Goal: Find specific page/section

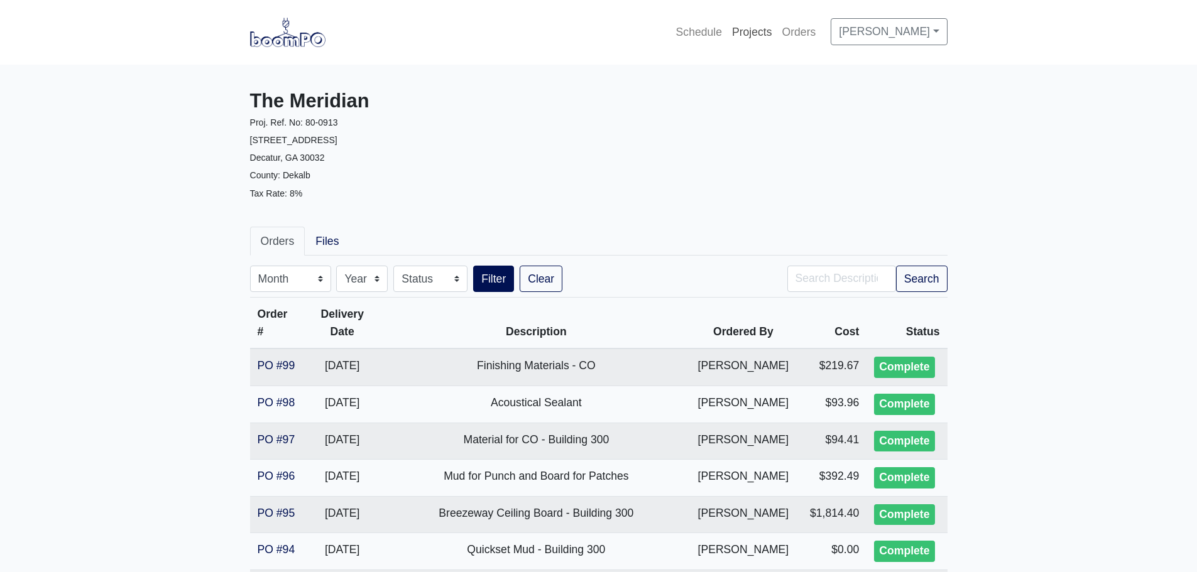
click at [733, 37] on link "Projects" at bounding box center [752, 32] width 50 height 28
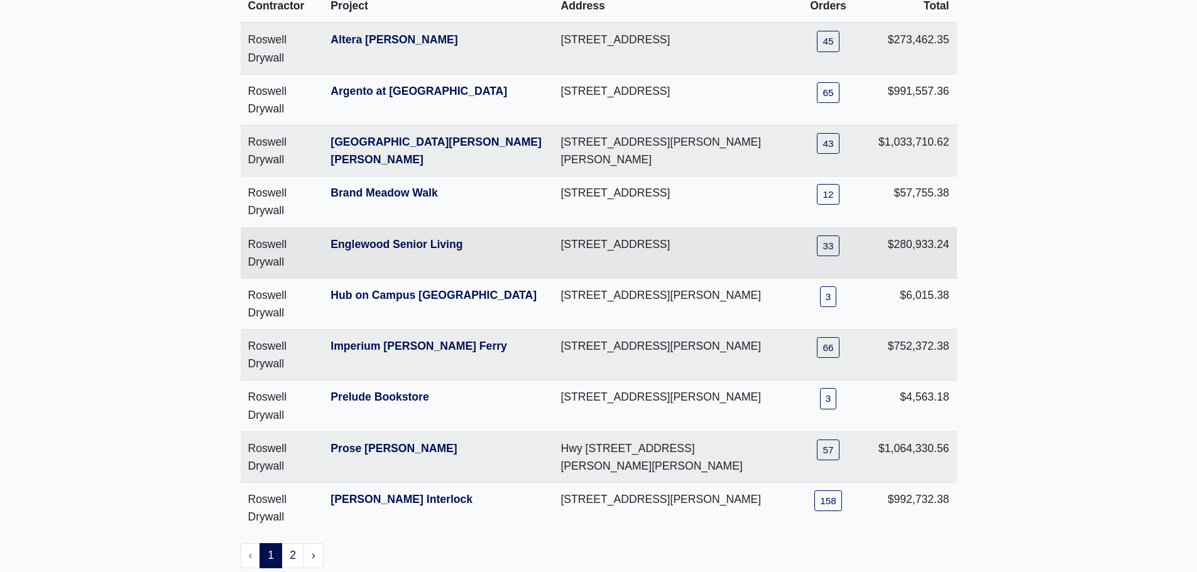
scroll to position [126, 0]
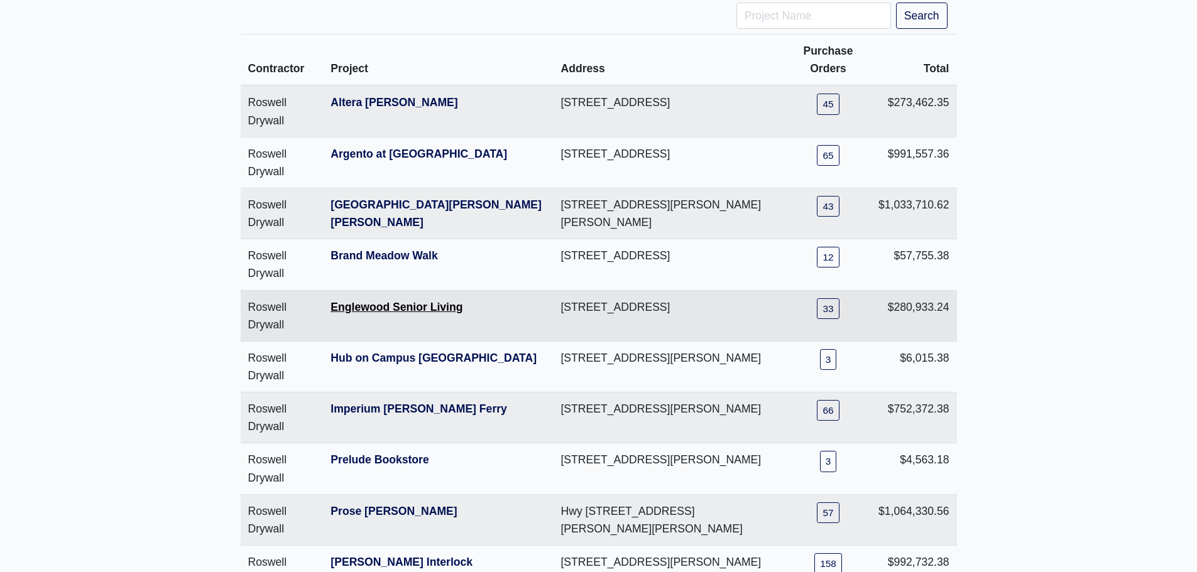
click at [415, 302] on link "Englewood Senior Living" at bounding box center [397, 307] width 132 height 13
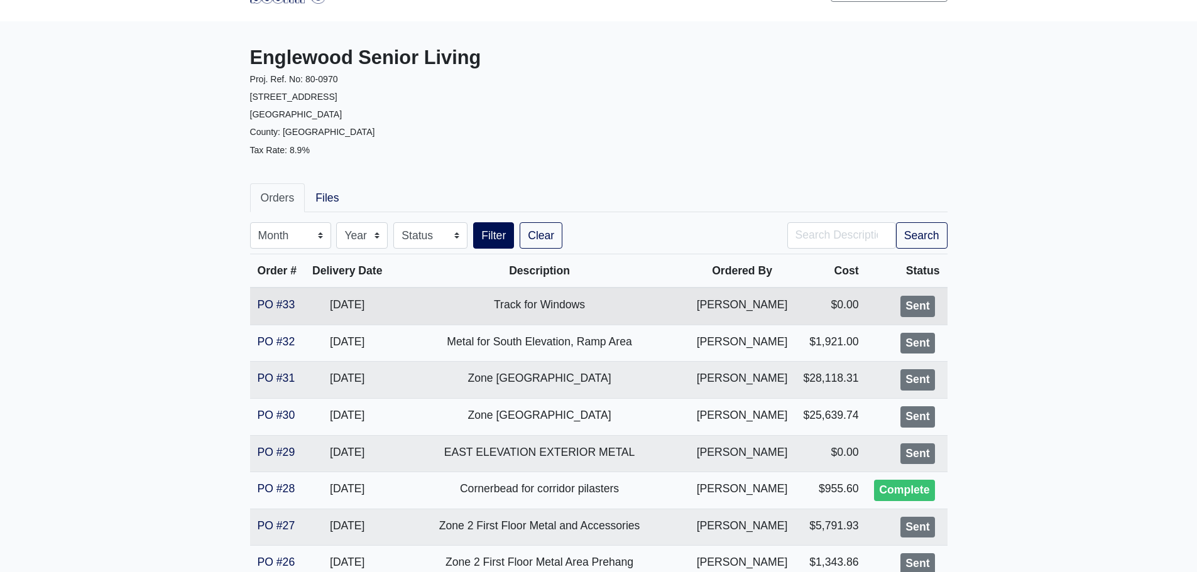
scroll to position [63, 0]
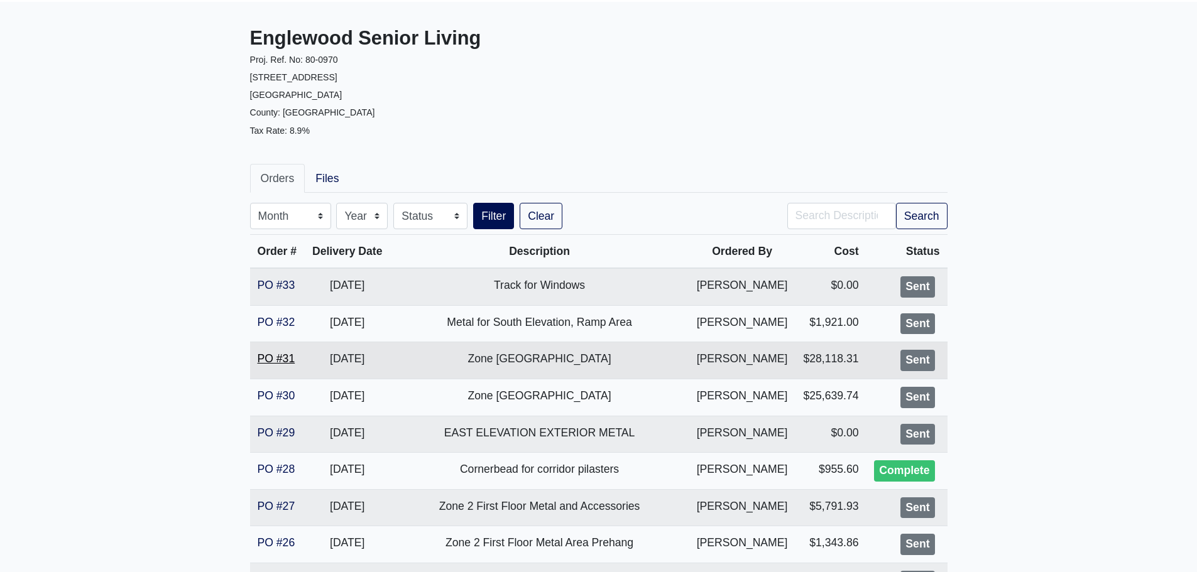
click at [284, 358] on link "PO #31" at bounding box center [277, 359] width 38 height 13
